Goal: Find specific page/section: Find specific page/section

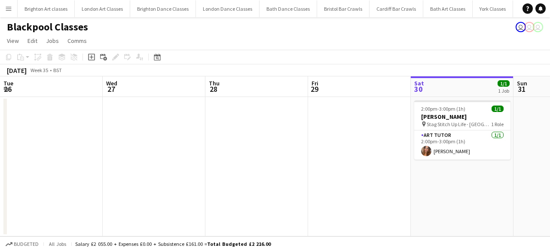
scroll to position [0, 204]
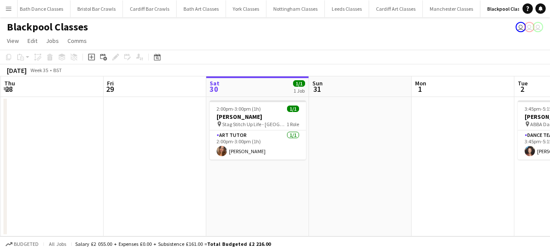
click at [8, 3] on button "Menu" at bounding box center [8, 8] width 17 height 17
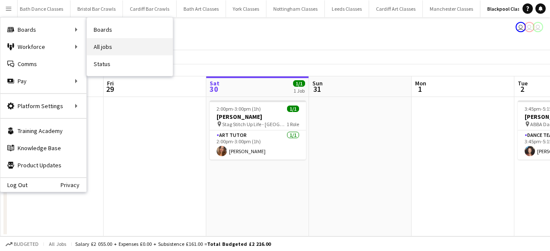
click at [111, 41] on link "All jobs" at bounding box center [130, 46] width 86 height 17
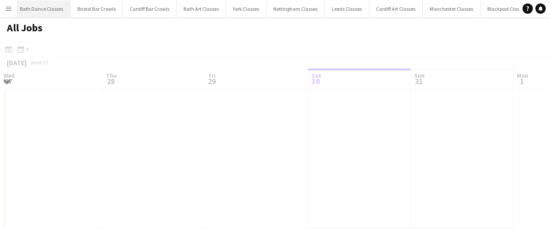
scroll to position [0, 205]
click at [4, 9] on button "Menu" at bounding box center [8, 8] width 17 height 17
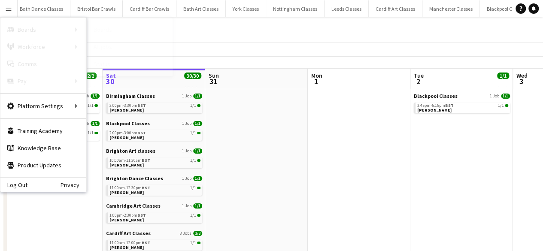
click at [112, 30] on link "Boards" at bounding box center [130, 29] width 86 height 17
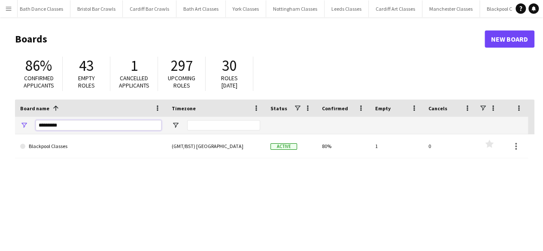
click at [69, 123] on input "*********" at bounding box center [99, 125] width 126 height 10
type input "*"
type input "****"
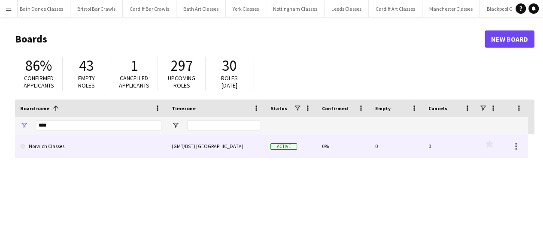
click at [80, 148] on link "Norwich Classes" at bounding box center [90, 146] width 141 height 24
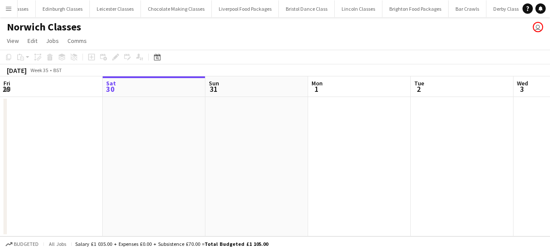
scroll to position [0, 1442]
click at [155, 55] on icon "Date picker" at bounding box center [157, 57] width 7 height 7
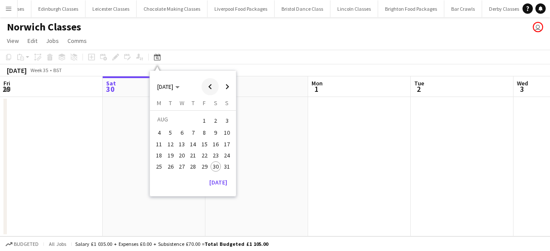
click at [212, 90] on span "Previous month" at bounding box center [209, 86] width 17 height 17
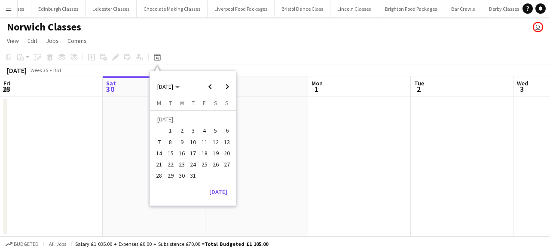
click at [251, 128] on app-date-cell at bounding box center [256, 167] width 103 height 140
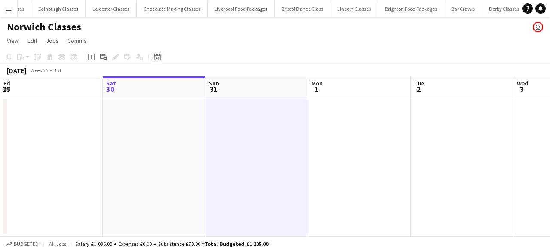
click at [157, 55] on icon at bounding box center [157, 57] width 6 height 7
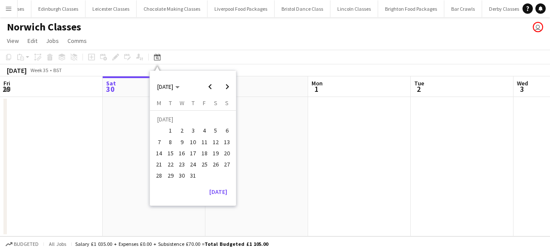
click at [121, 95] on app-board-header-date "Sat 30" at bounding box center [154, 86] width 103 height 21
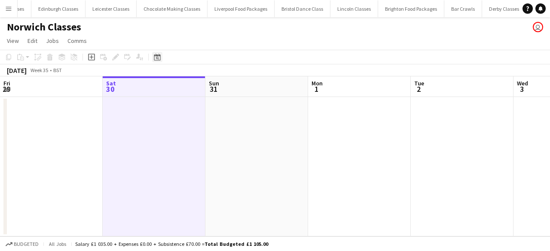
click at [161, 60] on div "Date picker" at bounding box center [157, 57] width 10 height 10
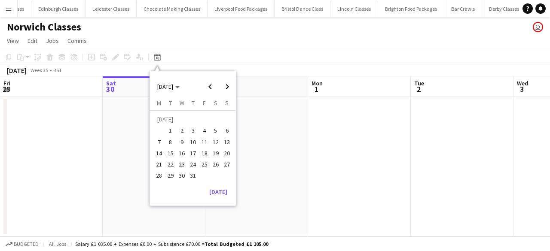
click at [217, 153] on span "19" at bounding box center [215, 153] width 10 height 10
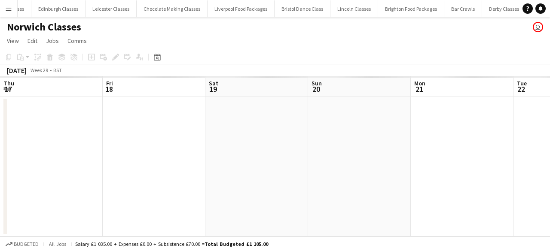
scroll to position [0, 295]
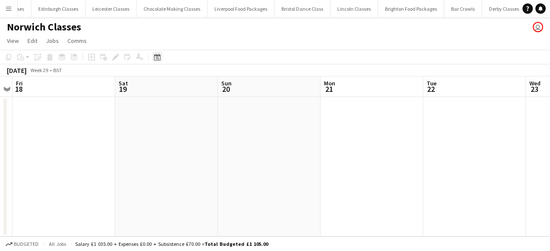
click at [155, 52] on div "Date picker" at bounding box center [157, 57] width 10 height 10
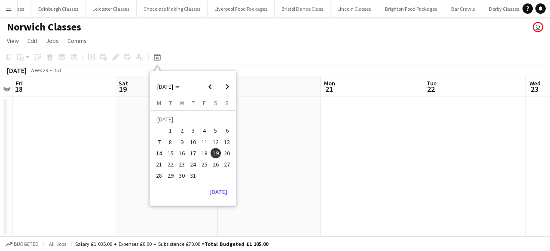
click at [216, 137] on span "12" at bounding box center [215, 142] width 10 height 10
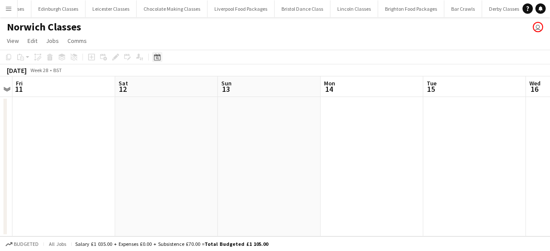
click at [158, 59] on icon at bounding box center [157, 58] width 3 height 3
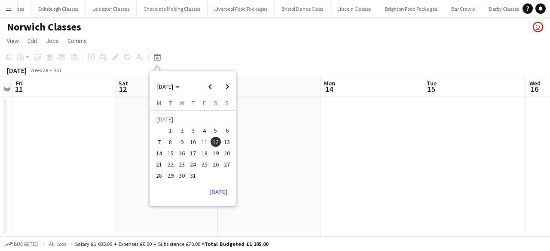
click at [220, 133] on span "5" at bounding box center [215, 131] width 10 height 10
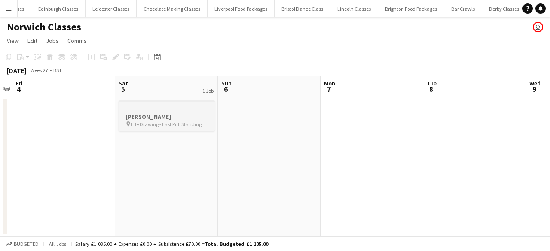
click at [203, 118] on h3 "[PERSON_NAME]" at bounding box center [166, 117] width 96 height 8
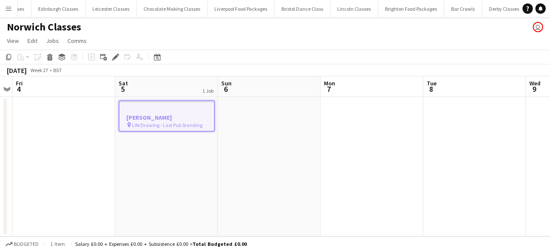
click at [173, 123] on span "Life Drawing - Last Pub Standing" at bounding box center [167, 125] width 70 height 6
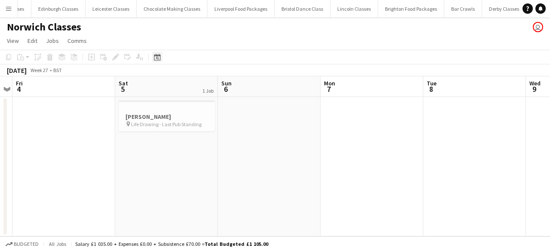
click at [156, 57] on icon "Date picker" at bounding box center [157, 57] width 7 height 7
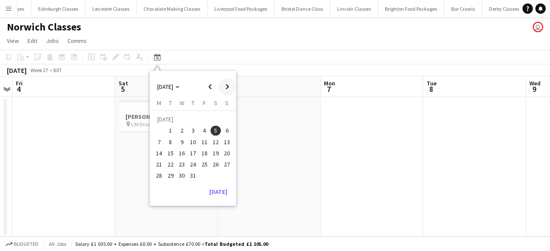
click at [225, 88] on span "Next month" at bounding box center [227, 86] width 17 height 17
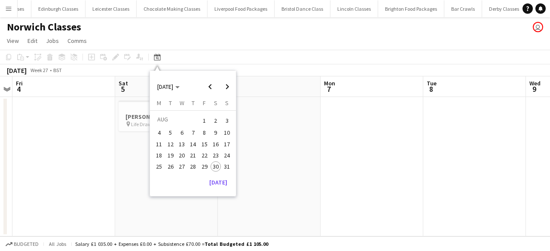
click at [216, 121] on span "2" at bounding box center [215, 121] width 10 height 12
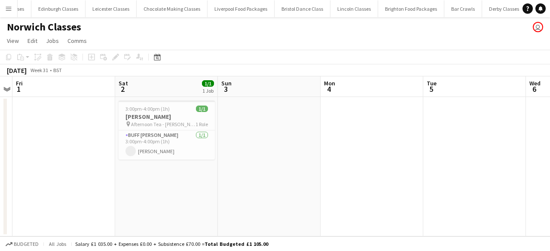
click at [150, 61] on div "Date picker [DATE] [DATE] [DATE] M [DATE] T [DATE] W [DATE] T [DATE] F [DATE] S…" at bounding box center [154, 57] width 19 height 10
drag, startPoint x: 159, startPoint y: 57, endPoint x: 215, endPoint y: 93, distance: 66.7
click at [162, 59] on div "Date picker [DATE] [DATE] [DATE] M [DATE] T [DATE] W [DATE] T [DATE] F [DATE] S…" at bounding box center [154, 57] width 19 height 10
drag, startPoint x: 157, startPoint y: 60, endPoint x: 226, endPoint y: 114, distance: 87.4
click at [158, 60] on icon "Date picker" at bounding box center [157, 57] width 7 height 7
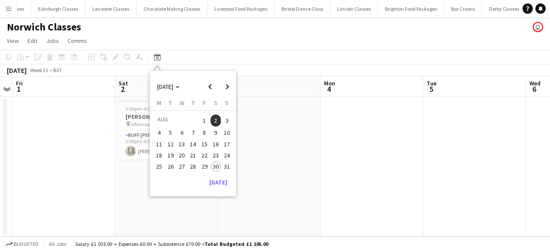
click at [215, 132] on span "9" at bounding box center [215, 133] width 10 height 10
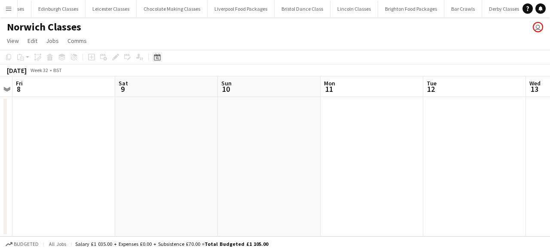
click at [152, 55] on div "Date picker" at bounding box center [157, 57] width 10 height 10
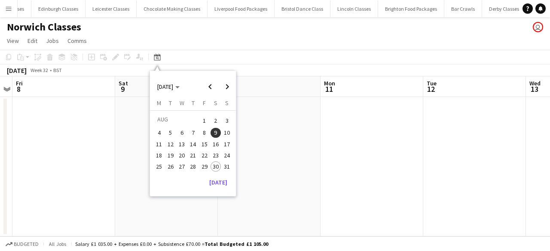
click at [219, 144] on span "16" at bounding box center [215, 144] width 10 height 10
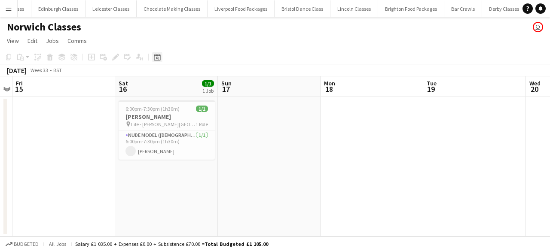
click at [156, 56] on icon "Date picker" at bounding box center [157, 57] width 7 height 7
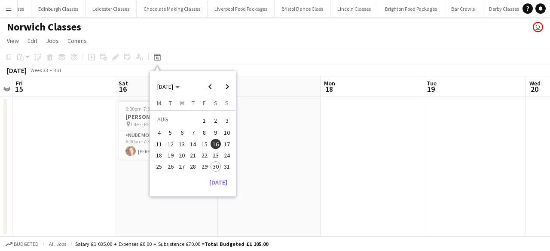
click at [218, 156] on span "23" at bounding box center [215, 155] width 10 height 10
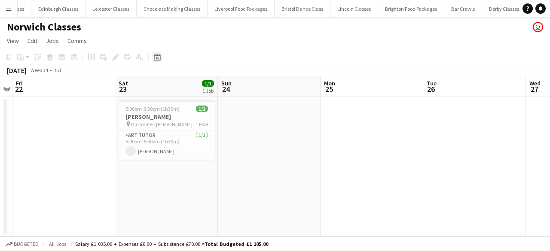
click at [160, 60] on icon at bounding box center [157, 57] width 6 height 7
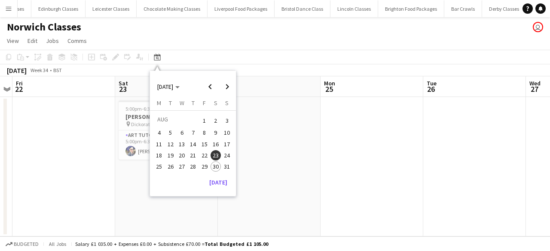
click at [214, 167] on span "30" at bounding box center [215, 166] width 10 height 10
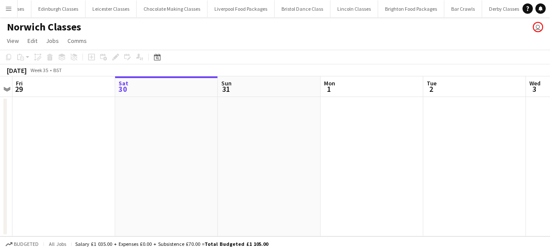
click at [158, 63] on app-toolbar "Copy Paste Paste Ctrl+V Paste with crew Ctrl+Shift+V Paste linked Job [GEOGRAPH…" at bounding box center [275, 57] width 550 height 15
click at [158, 61] on div "Date picker" at bounding box center [157, 57] width 10 height 10
